Goal: Transaction & Acquisition: Purchase product/service

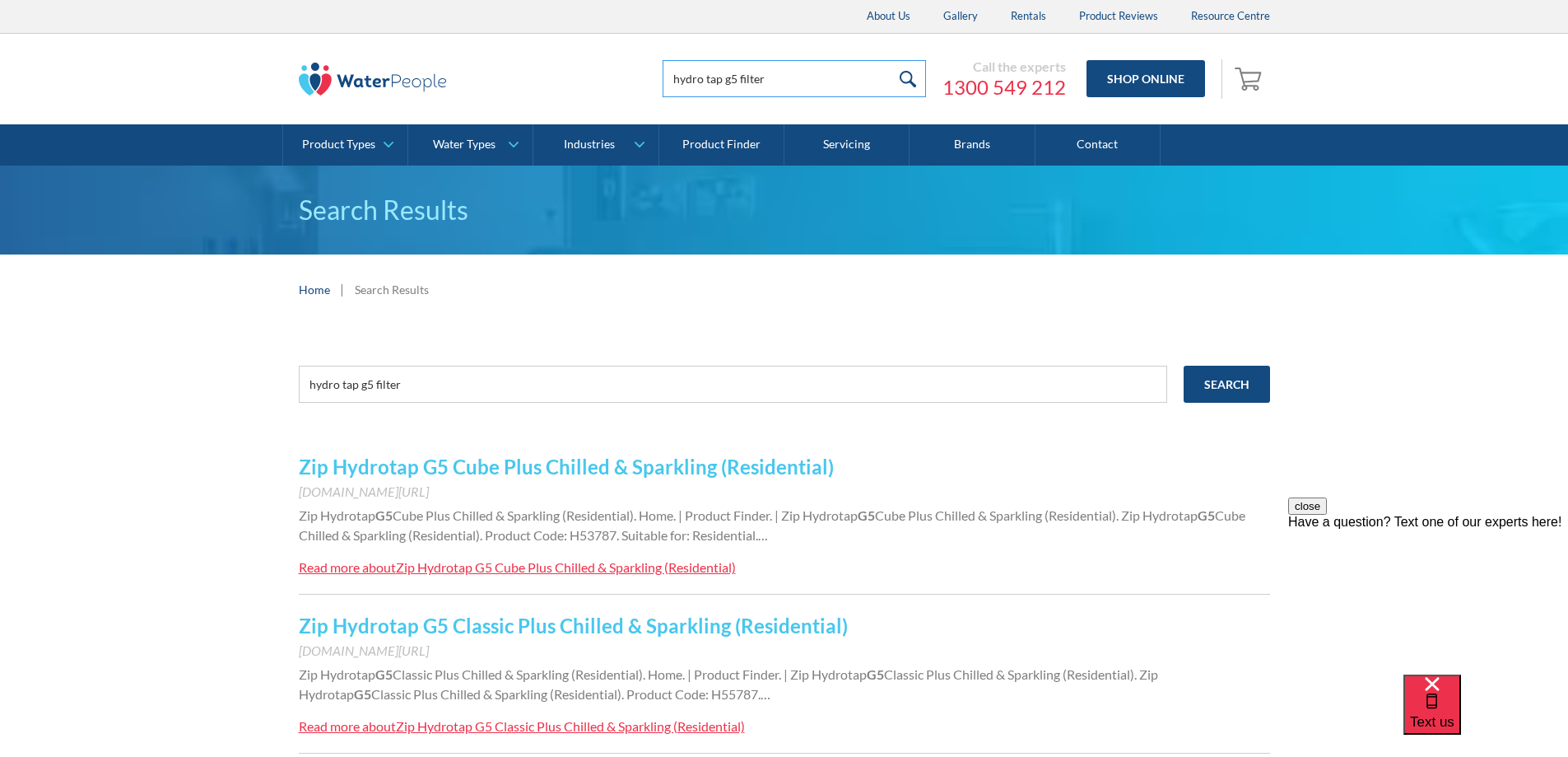
click at [778, 81] on input "hydro tap g5 filter" at bounding box center [794, 78] width 263 height 37
type input "hydro tap g5 filter bc 60"
click at [891, 60] on input "submit" at bounding box center [908, 78] width 36 height 37
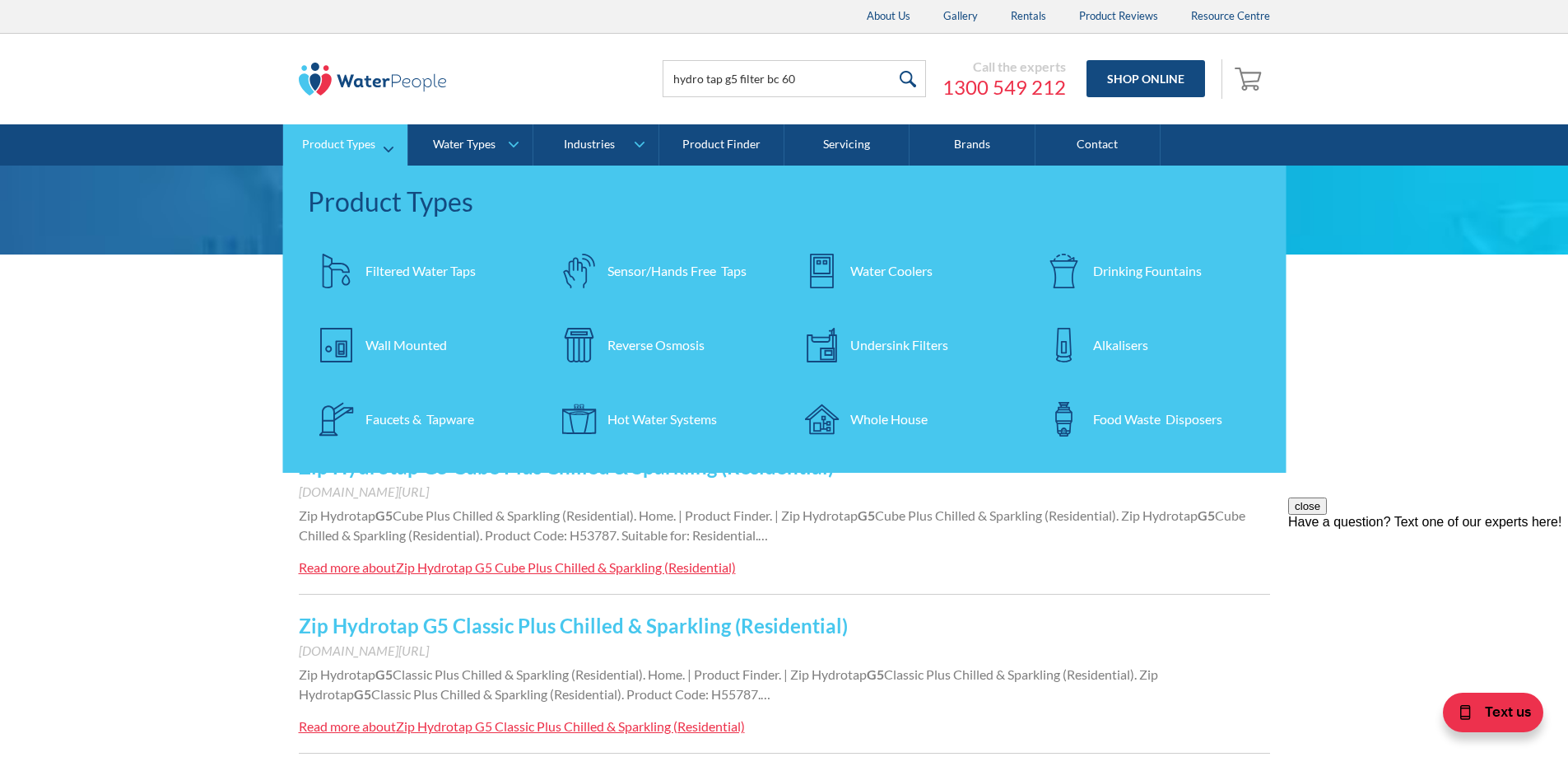
click at [844, 353] on div at bounding box center [821, 345] width 58 height 58
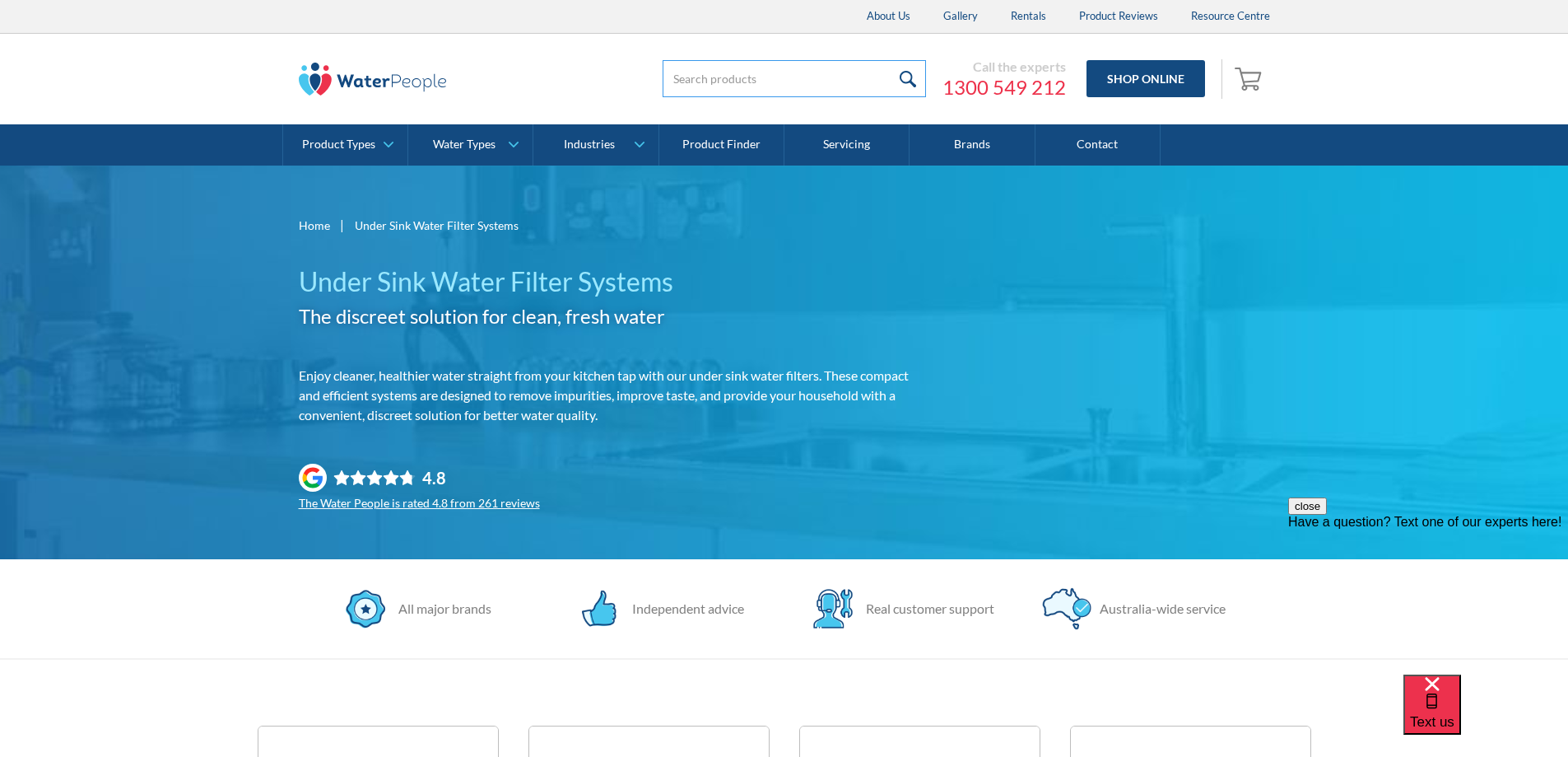
drag, startPoint x: 769, startPoint y: 78, endPoint x: 695, endPoint y: 78, distance: 74.0
click at [695, 78] on input "search" at bounding box center [794, 78] width 263 height 37
type input "zip 91240"
click at [891, 60] on input "submit" at bounding box center [908, 78] width 36 height 37
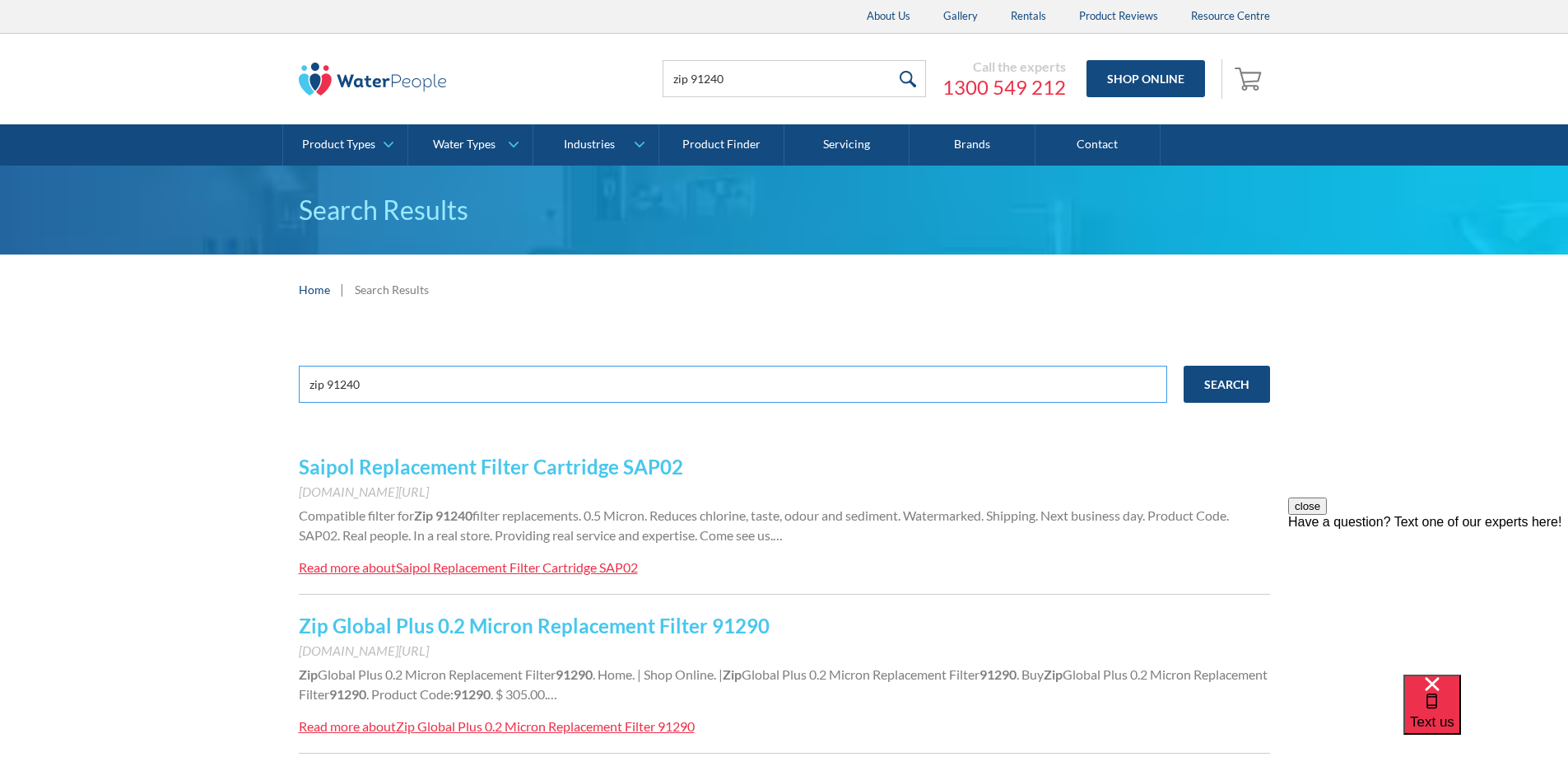
drag, startPoint x: 411, startPoint y: 388, endPoint x: 329, endPoint y: 390, distance: 82.0
click at [329, 390] on input "zip 91240" at bounding box center [733, 384] width 868 height 37
